Goal: Use online tool/utility: Use online tool/utility

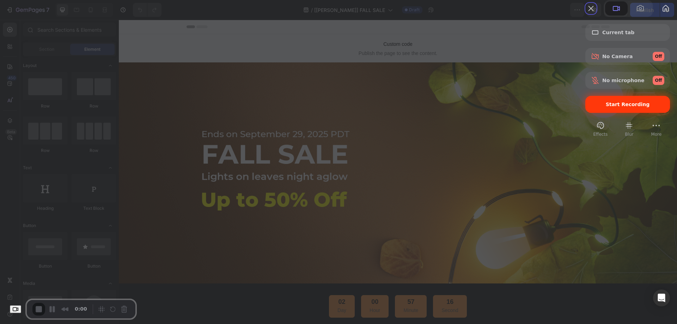
click at [606, 107] on span "Start Recording" at bounding box center [628, 105] width 44 height 6
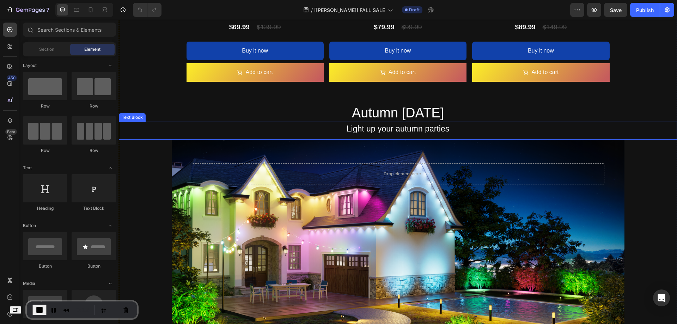
scroll to position [1435, 0]
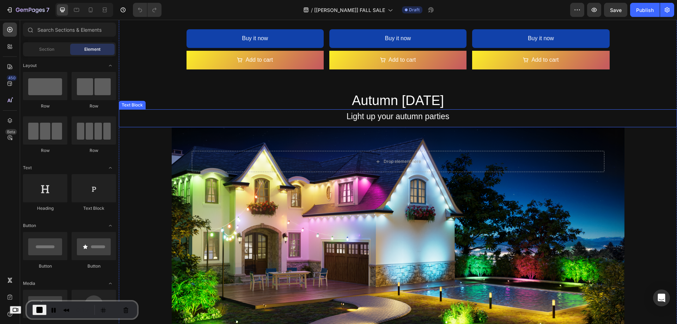
click at [161, 142] on div "Background Image" at bounding box center [398, 228] width 502 height 202
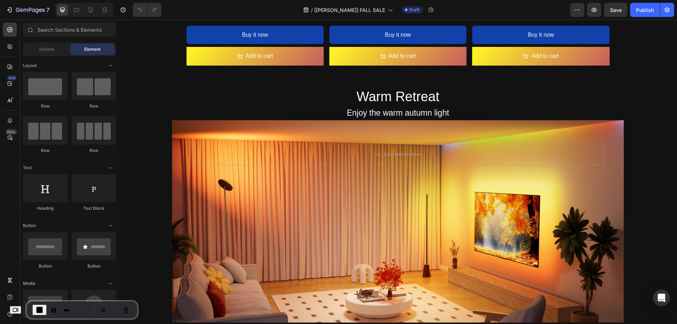
scroll to position [933, 0]
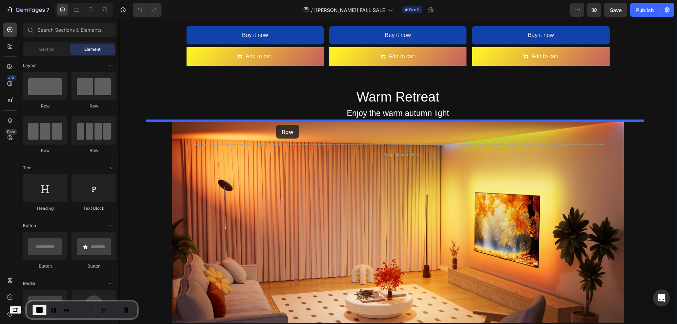
drag, startPoint x: 264, startPoint y: 133, endPoint x: 276, endPoint y: 125, distance: 15.0
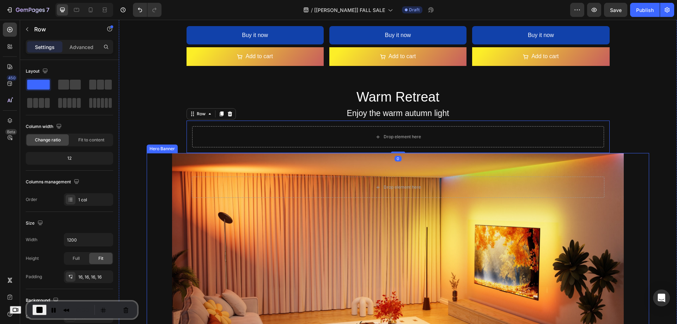
click at [264, 239] on div "Background Image" at bounding box center [398, 254] width 502 height 202
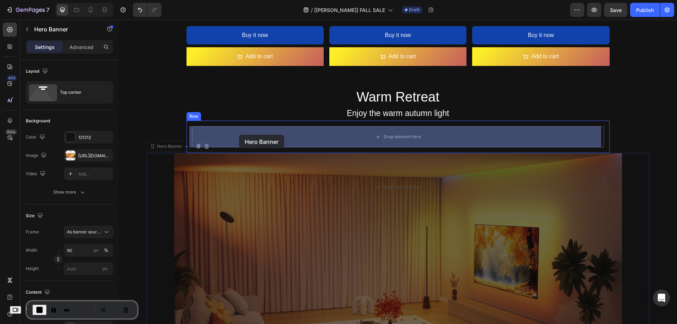
drag, startPoint x: 167, startPoint y: 148, endPoint x: 239, endPoint y: 136, distance: 73.2
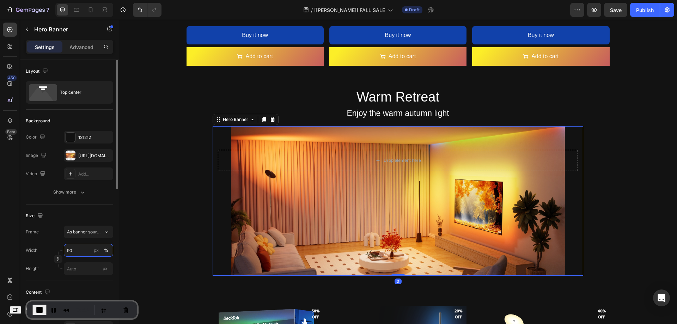
click at [86, 247] on input "90" at bounding box center [88, 250] width 49 height 13
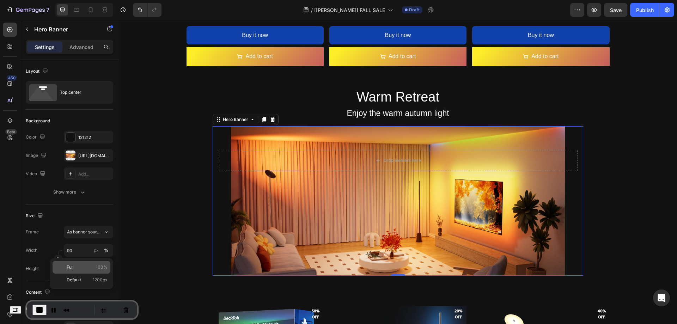
click at [88, 266] on p "Full 100%" at bounding box center [87, 267] width 41 height 6
type input "100"
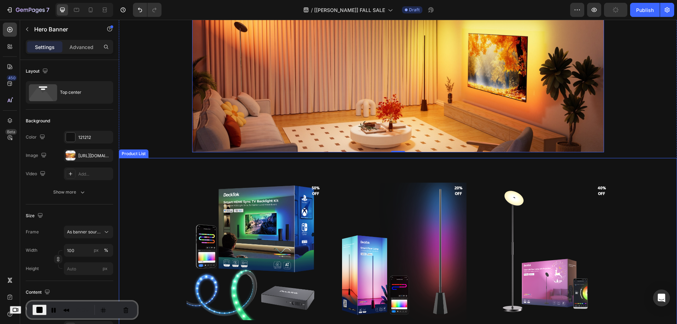
scroll to position [1101, 0]
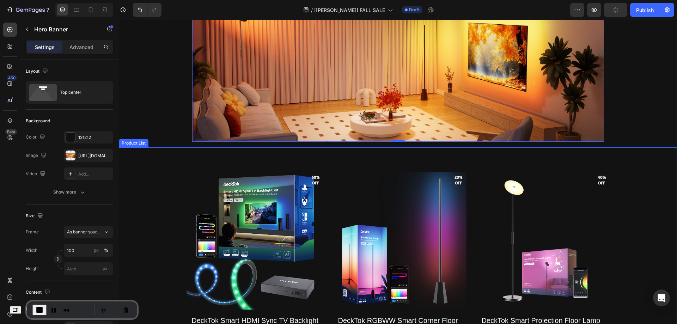
click at [183, 192] on div "Product Images 50% off Product Badge 50% off Product Badge DeckTok Smart HDMI S…" at bounding box center [398, 275] width 558 height 257
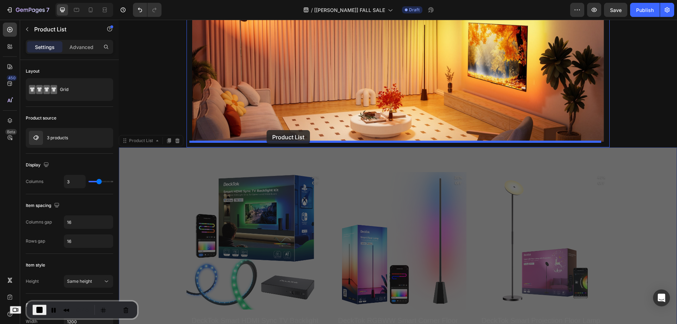
drag, startPoint x: 141, startPoint y: 142, endPoint x: 266, endPoint y: 130, distance: 126.0
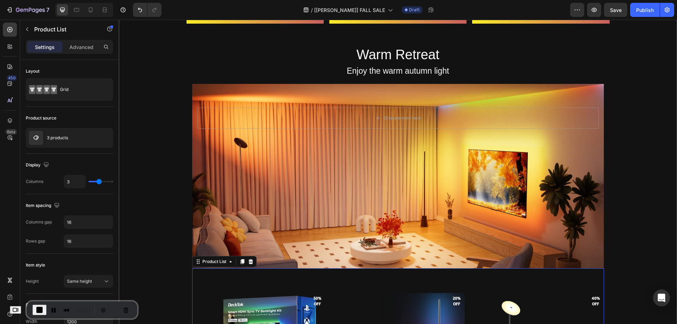
scroll to position [974, 0]
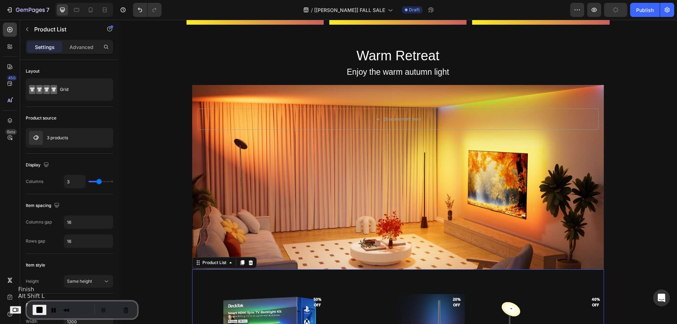
click at [44, 312] on span "End Recording" at bounding box center [39, 310] width 8 height 8
